Goal: Transaction & Acquisition: Purchase product/service

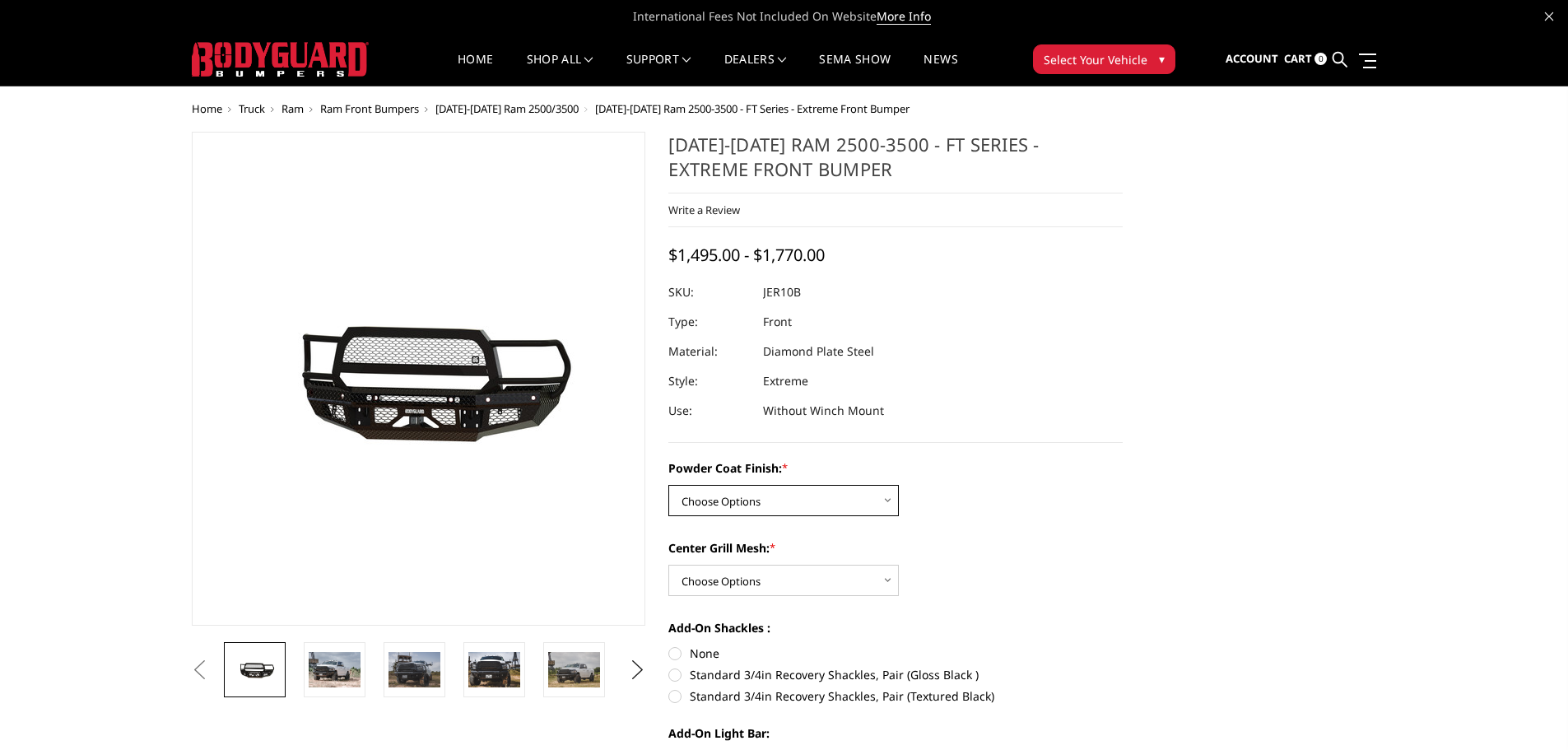
click at [879, 500] on select "Choose Options Bare Metal Gloss Black Powder Coat Textured Black Powder Coat" at bounding box center [784, 500] width 230 height 31
select select "3230"
click at [669, 485] on select "Choose Options Bare Metal Gloss Black Powder Coat Textured Black Powder Coat" at bounding box center [784, 500] width 230 height 31
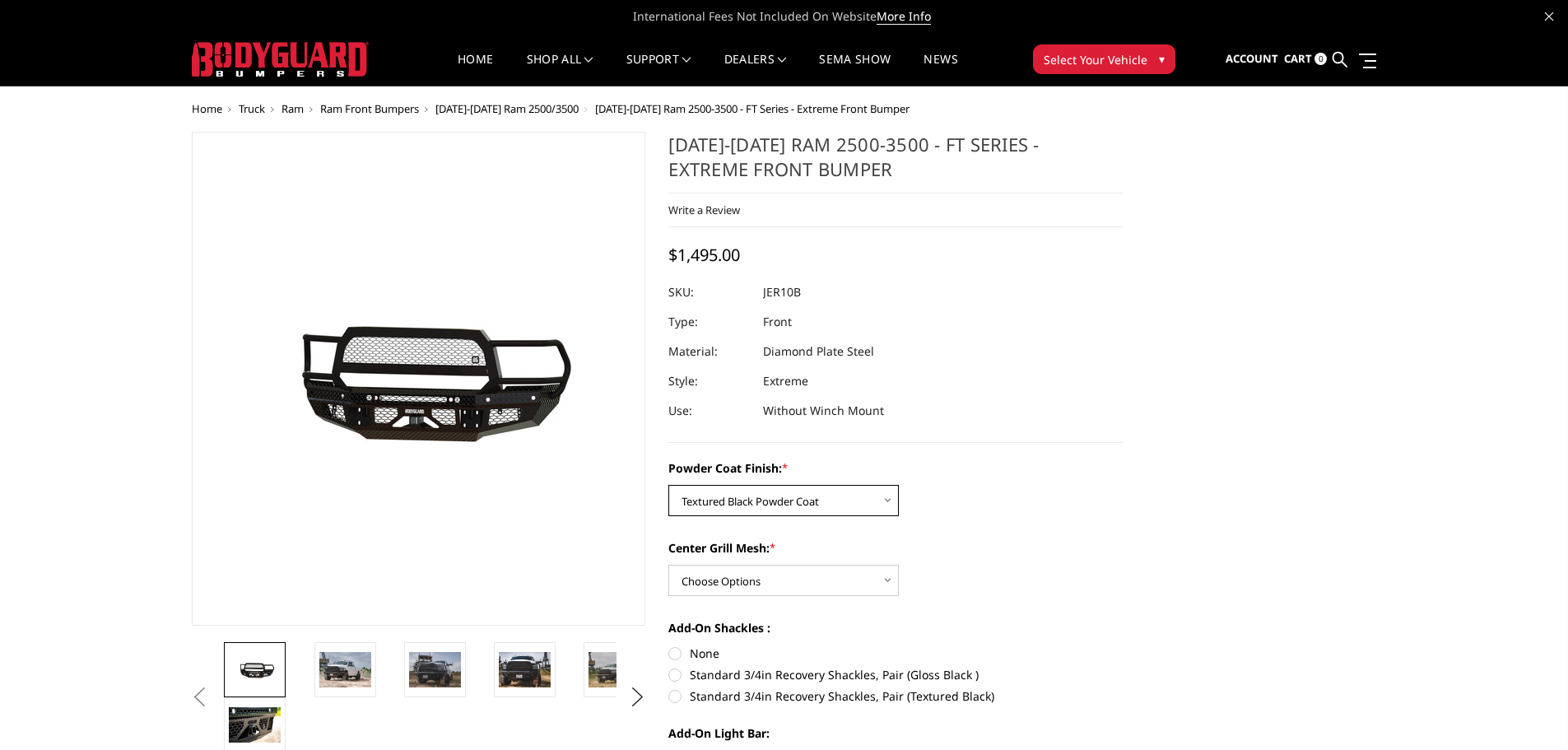
scroll to position [82, 0]
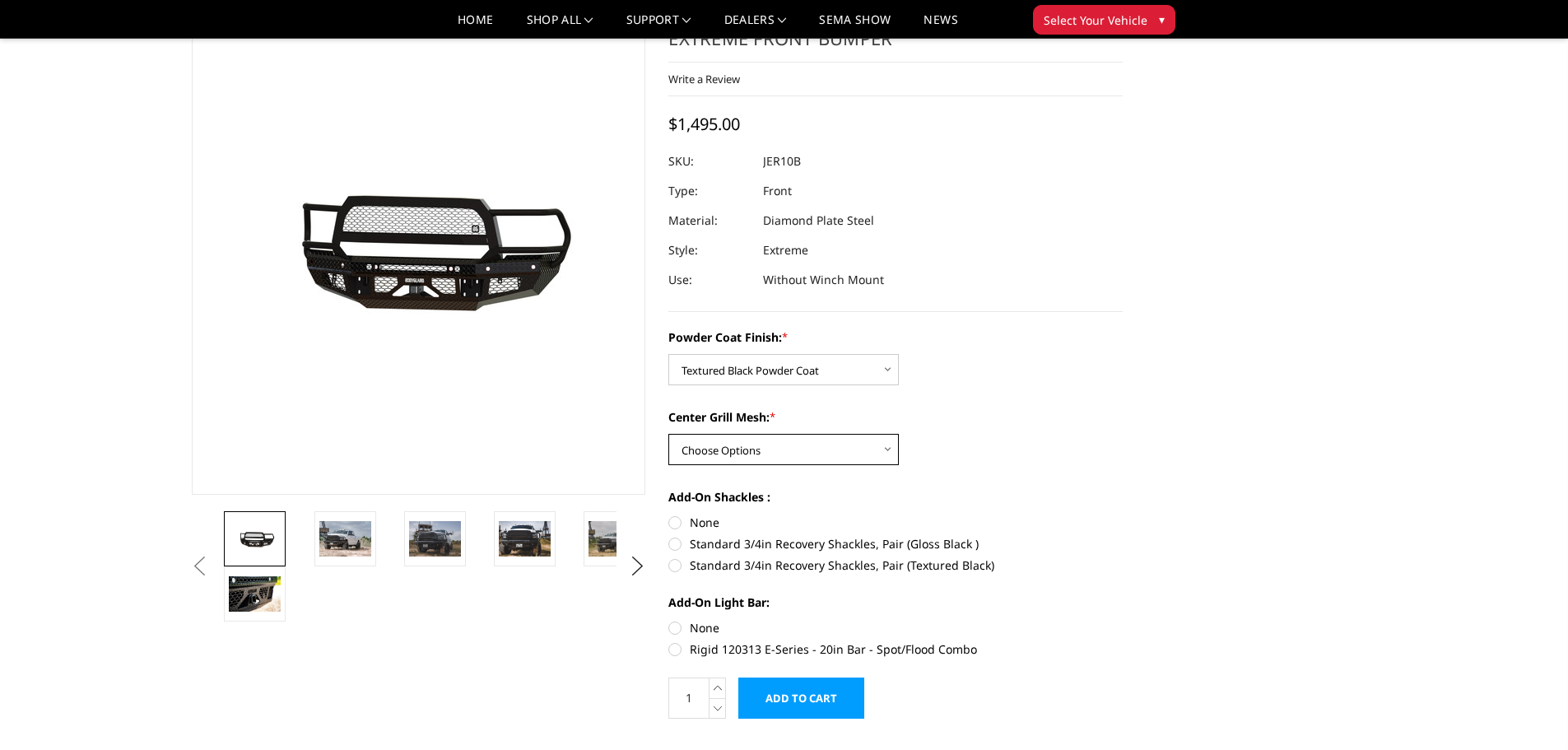
click at [889, 449] on select "Choose Options WITH Expanded Metal in Center Grill WITHOUT Expanded Metal in Ce…" at bounding box center [784, 449] width 230 height 31
select select "3231"
click at [669, 434] on select "Choose Options WITH Expanded Metal in Center Grill WITHOUT Expanded Metal in Ce…" at bounding box center [784, 449] width 230 height 31
click at [338, 539] on img at bounding box center [345, 538] width 52 height 34
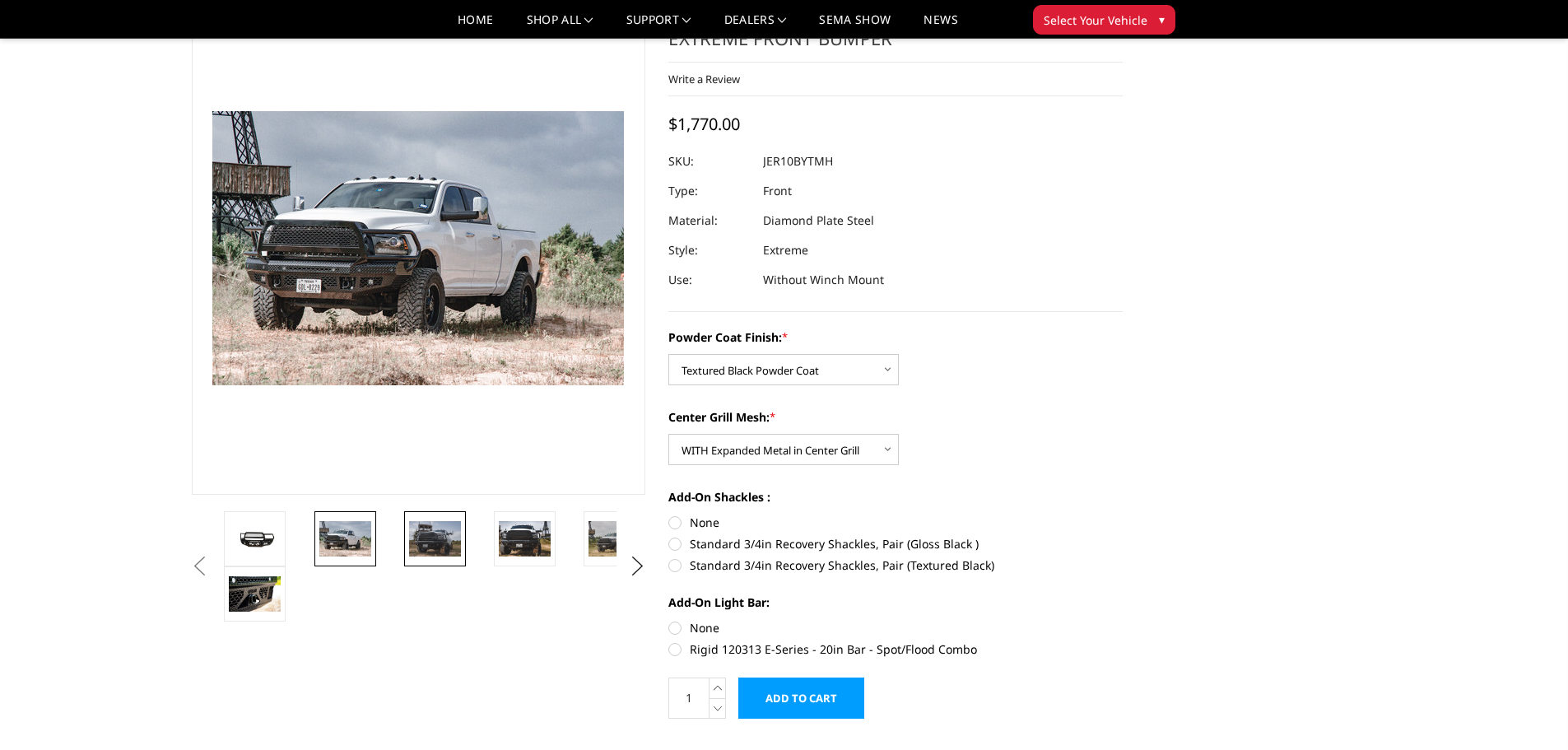
click at [431, 530] on img at bounding box center [435, 538] width 52 height 34
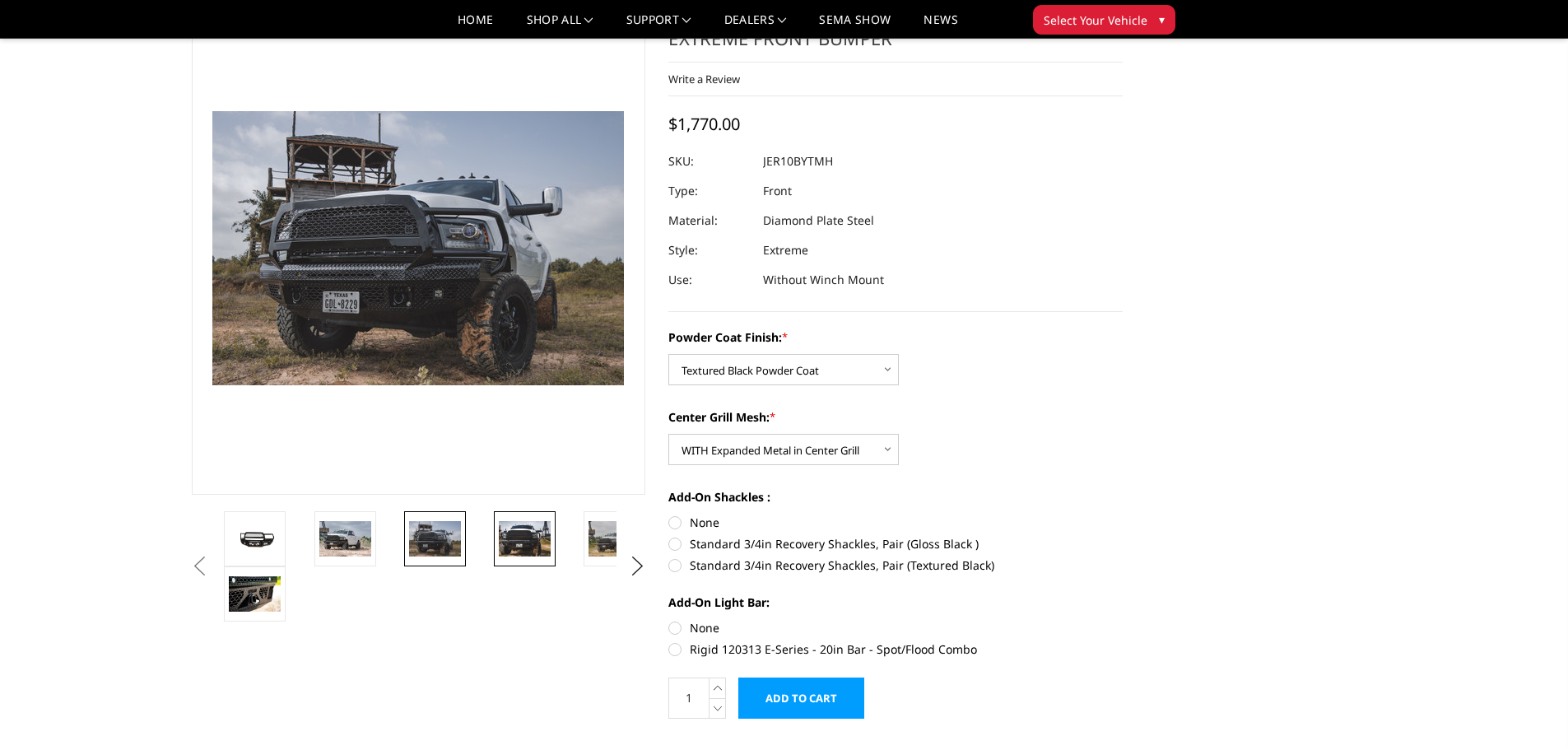
click at [536, 541] on img at bounding box center [524, 538] width 52 height 34
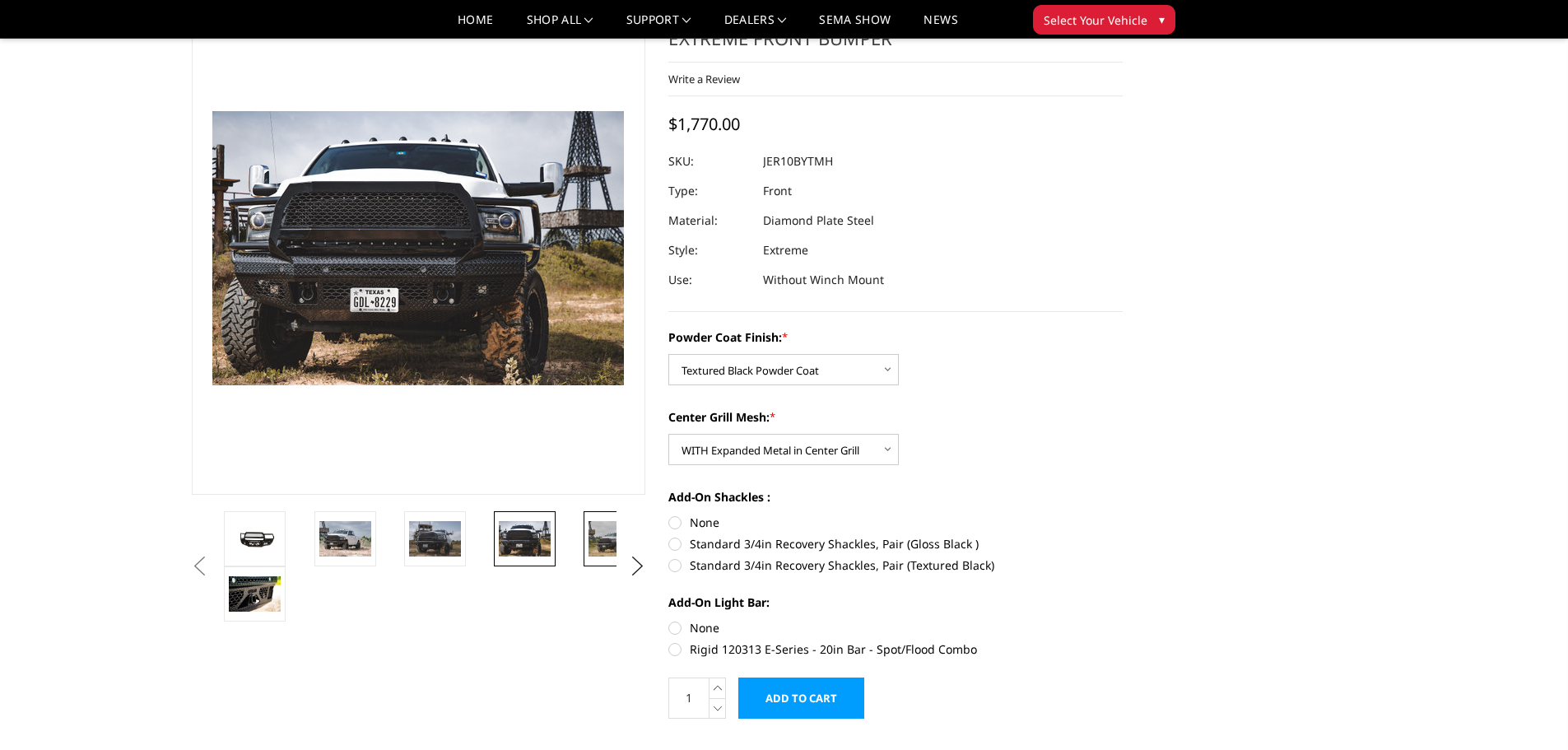
click at [597, 540] on img at bounding box center [614, 538] width 52 height 34
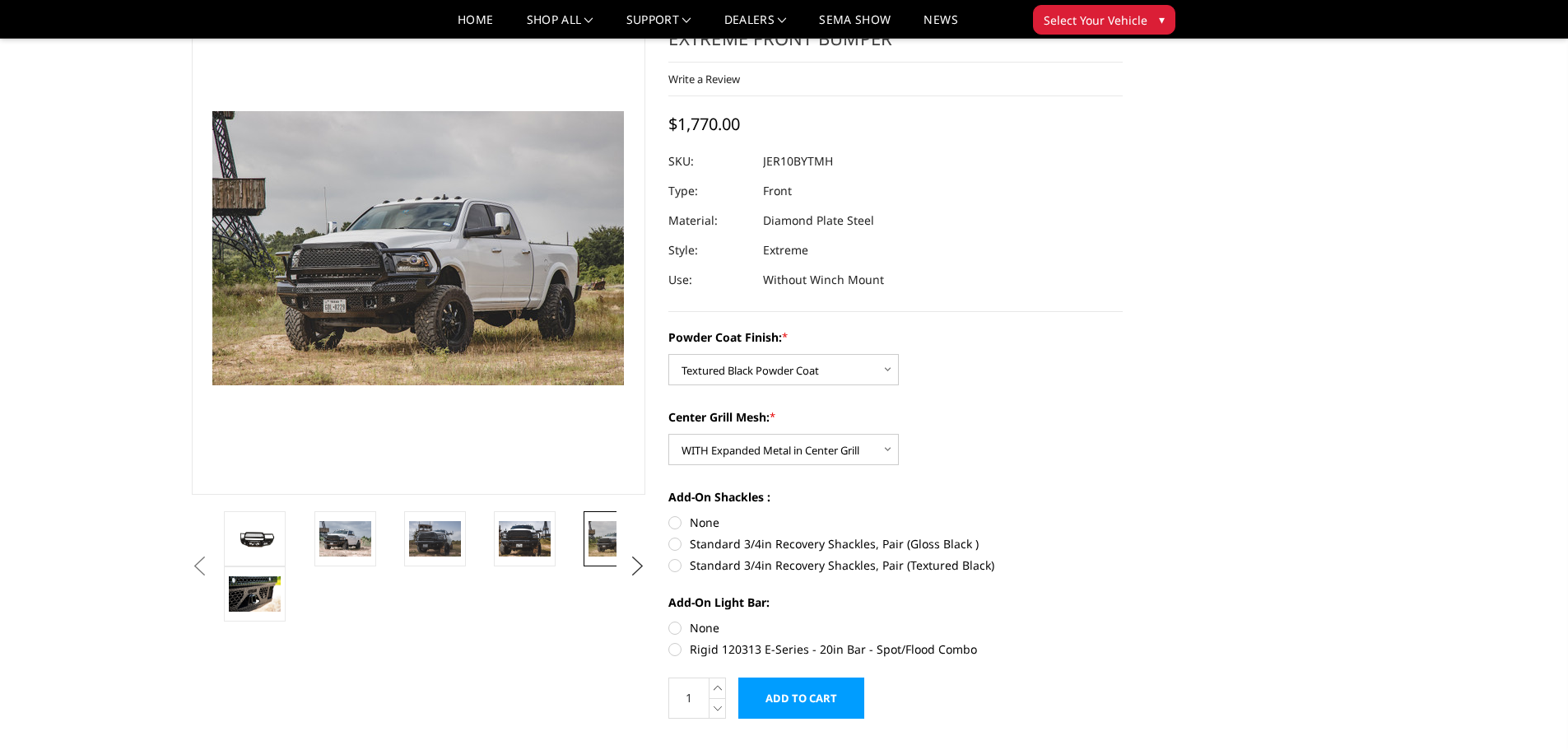
click at [637, 563] on button "Next" at bounding box center [637, 566] width 25 height 25
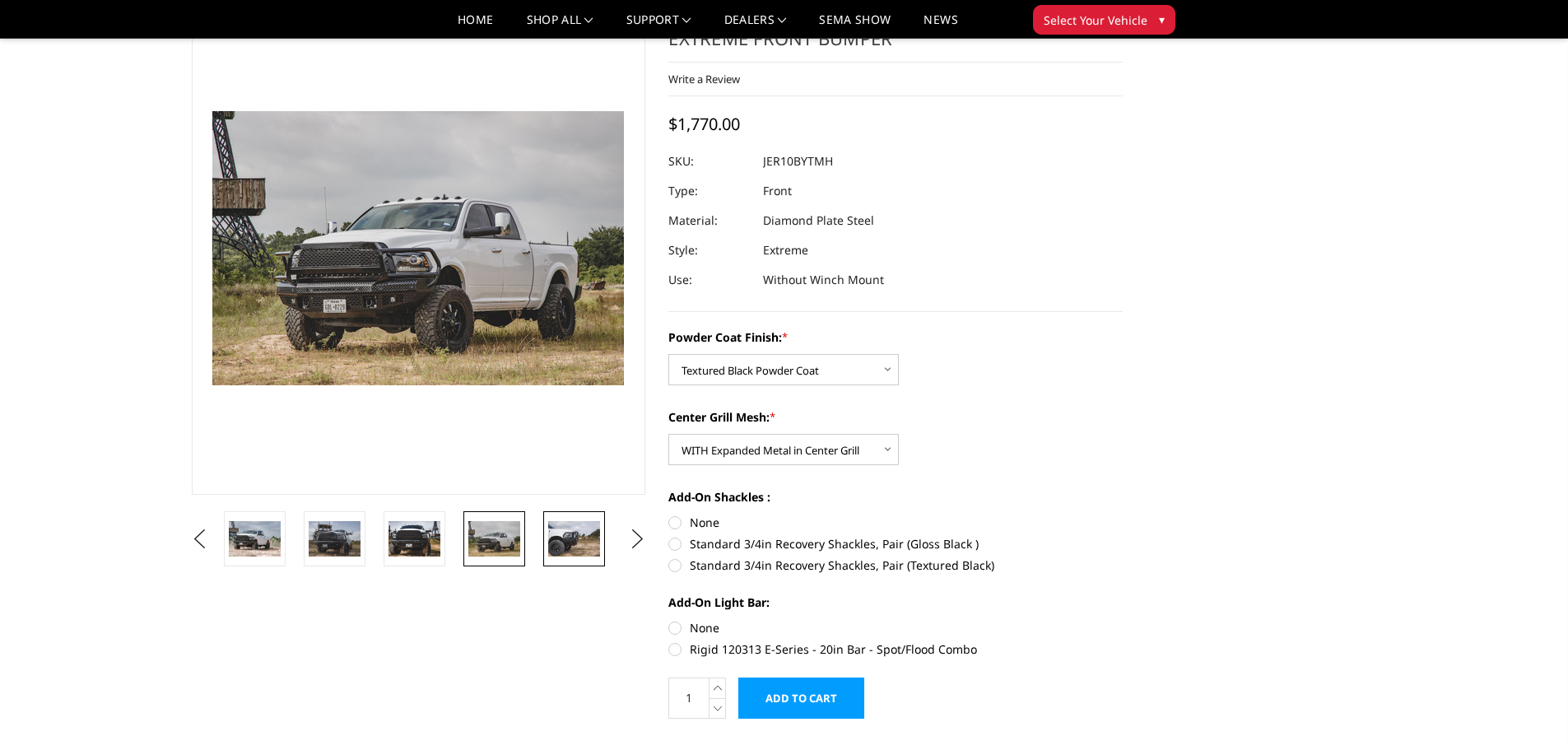
click at [581, 549] on img at bounding box center [574, 538] width 52 height 34
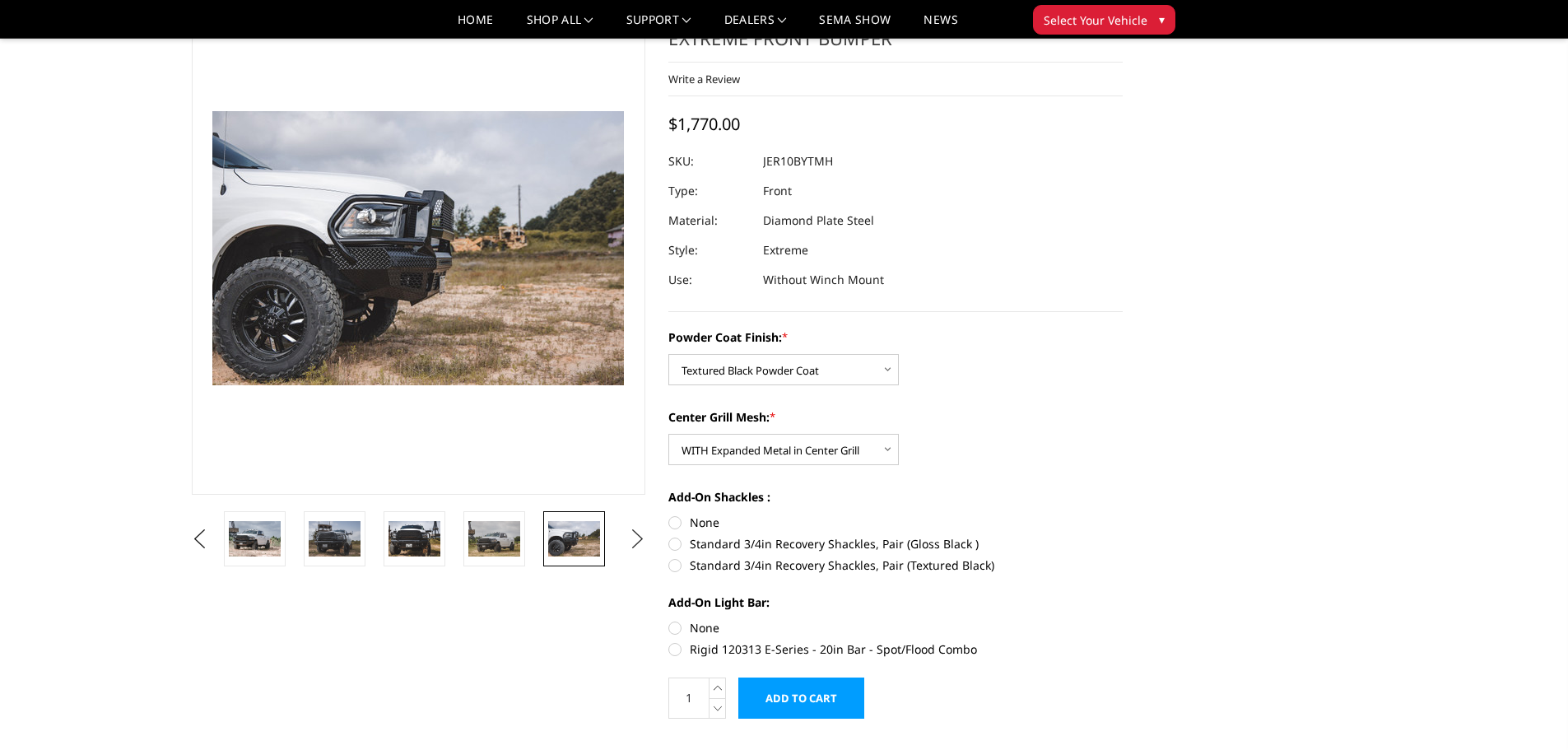
click at [642, 535] on button "Next" at bounding box center [637, 539] width 25 height 25
click at [572, 541] on img at bounding box center [574, 538] width 52 height 34
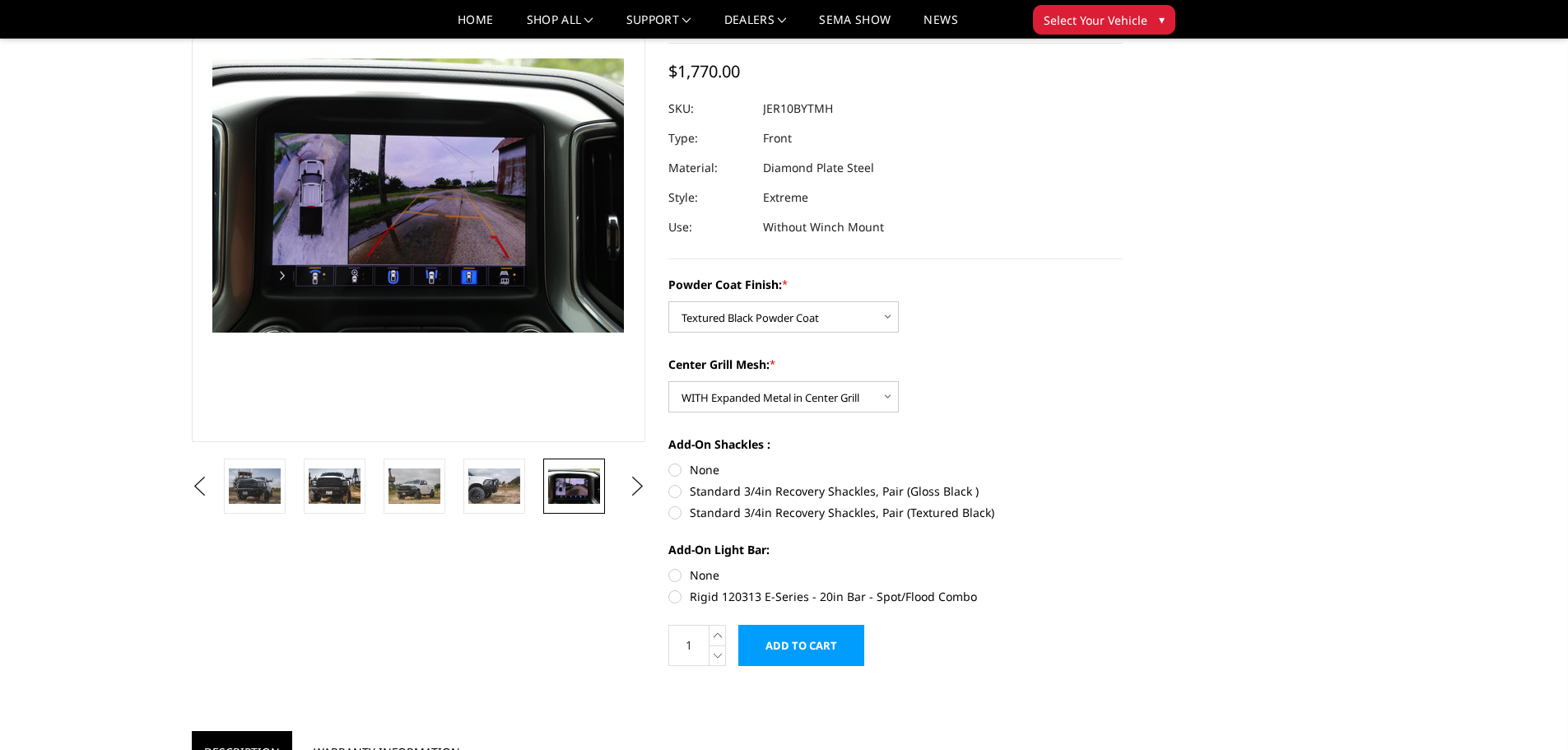
scroll to position [165, 0]
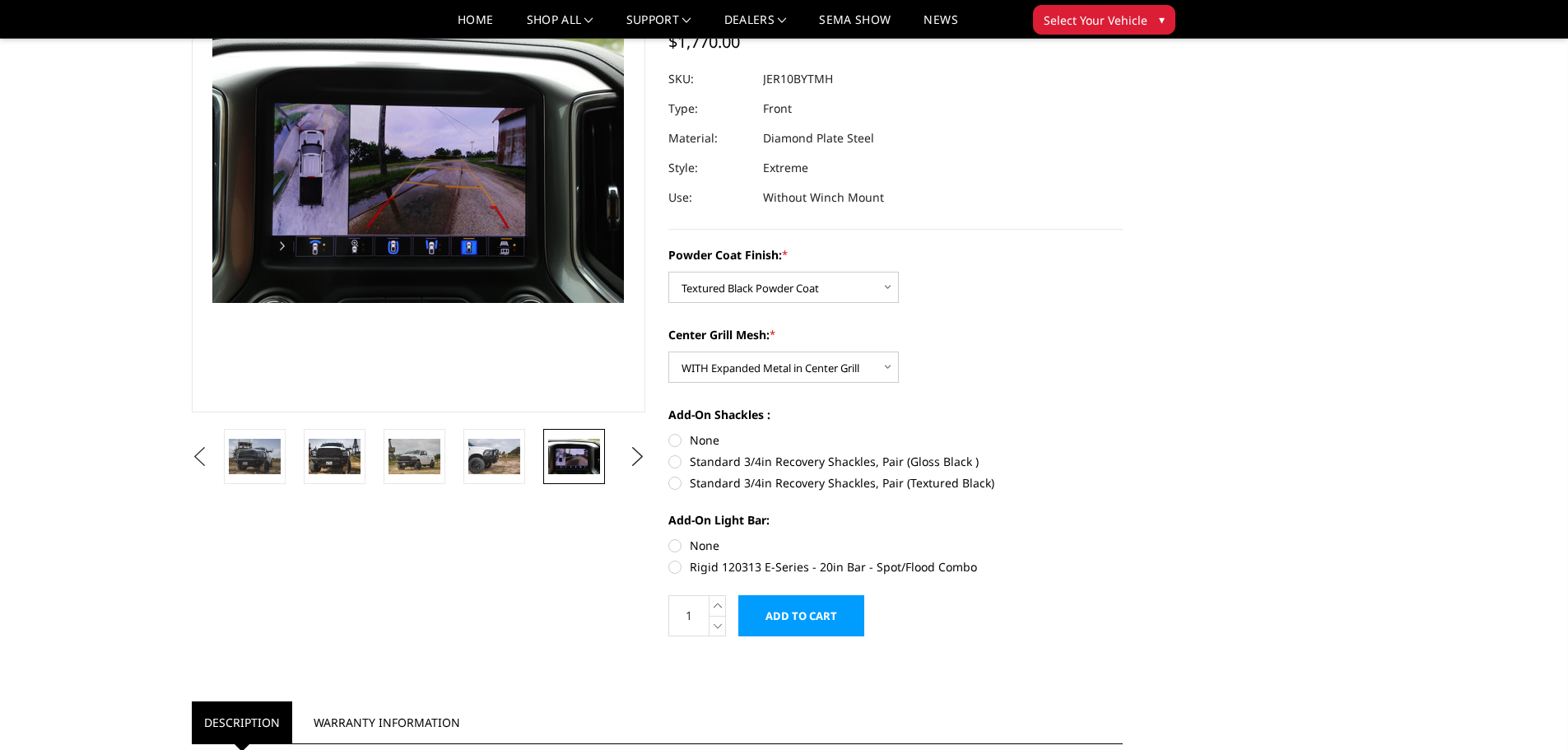
click at [199, 455] on button "Previous" at bounding box center [200, 457] width 25 height 25
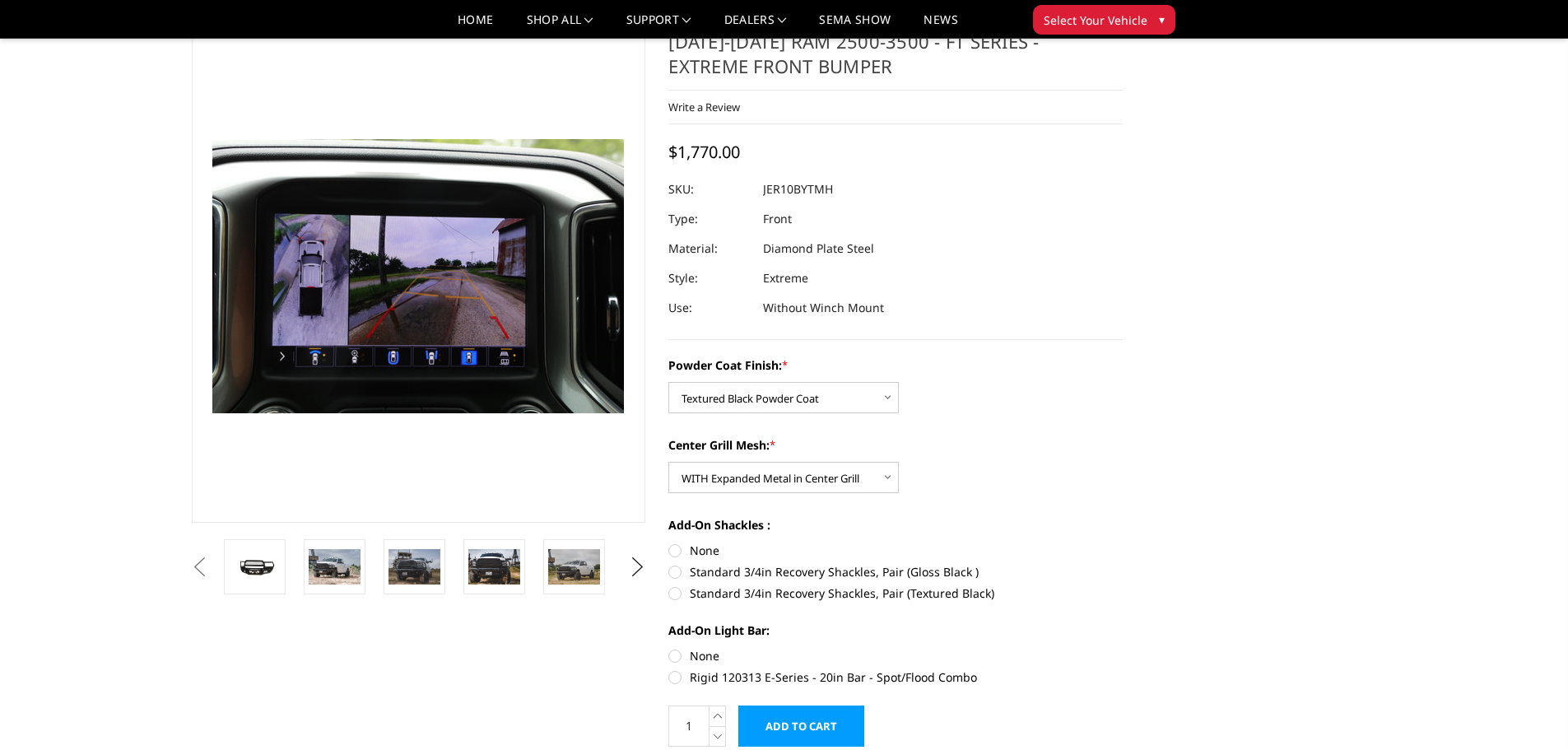
scroll to position [0, 0]
